Goal: Check status: Check status

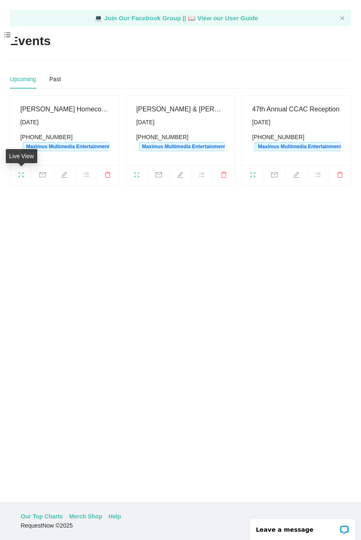
click at [22, 174] on icon "fullscreen" at bounding box center [21, 175] width 7 height 7
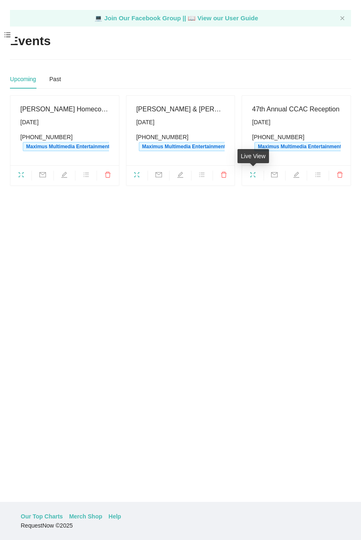
click at [256, 178] on span "fullscreen" at bounding box center [252, 176] width 21 height 9
